Goal: Information Seeking & Learning: Understand process/instructions

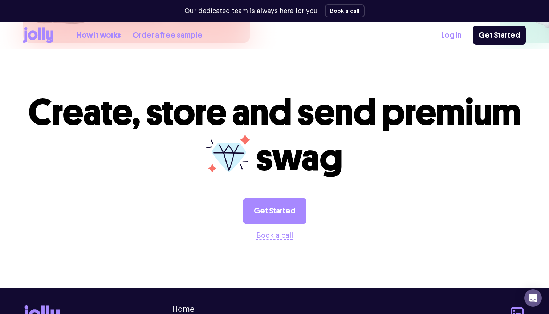
scroll to position [1914, 0]
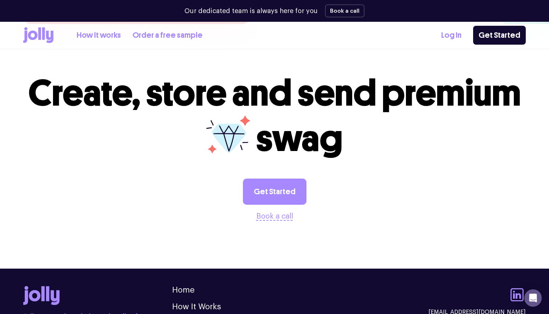
click at [122, 41] on div "How it works Order a free sample" at bounding box center [140, 35] width 126 height 12
click at [113, 39] on link "How it works" at bounding box center [99, 35] width 44 height 12
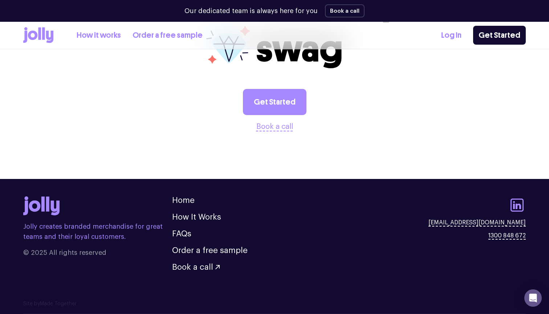
scroll to position [1461, 0]
click at [145, 29] on link "Order a free sample" at bounding box center [168, 35] width 70 height 12
click at [55, 38] on div "How it works Order a free sample" at bounding box center [112, 35] width 179 height 16
click at [43, 36] on icon at bounding box center [43, 33] width 3 height 12
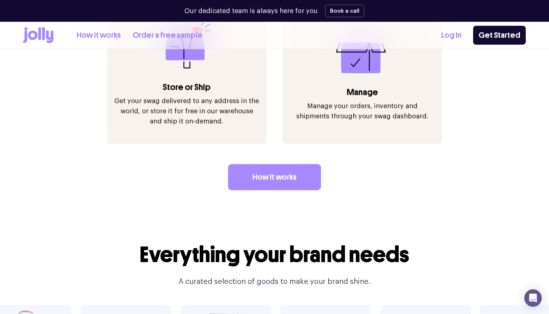
scroll to position [1024, 0]
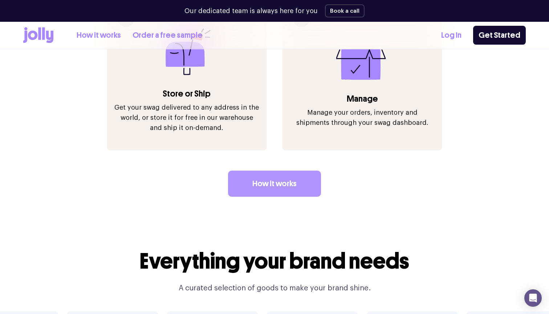
click at [281, 176] on link "How it works" at bounding box center [274, 184] width 93 height 26
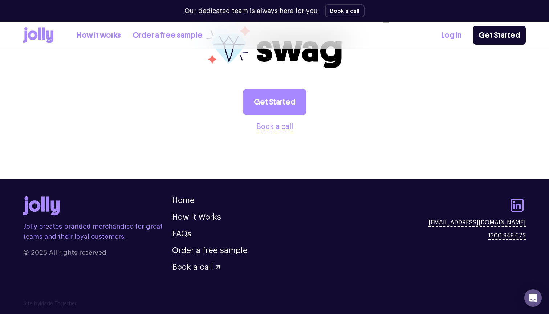
scroll to position [1461, 0]
